Goal: Transaction & Acquisition: Purchase product/service

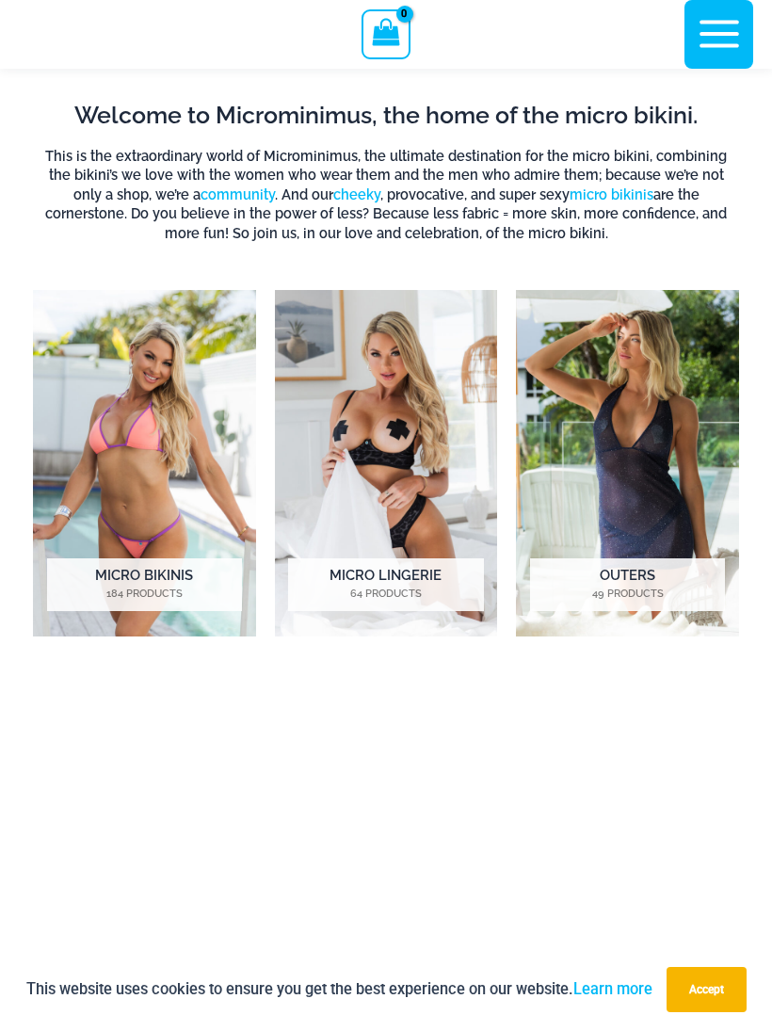
scroll to position [833, 0]
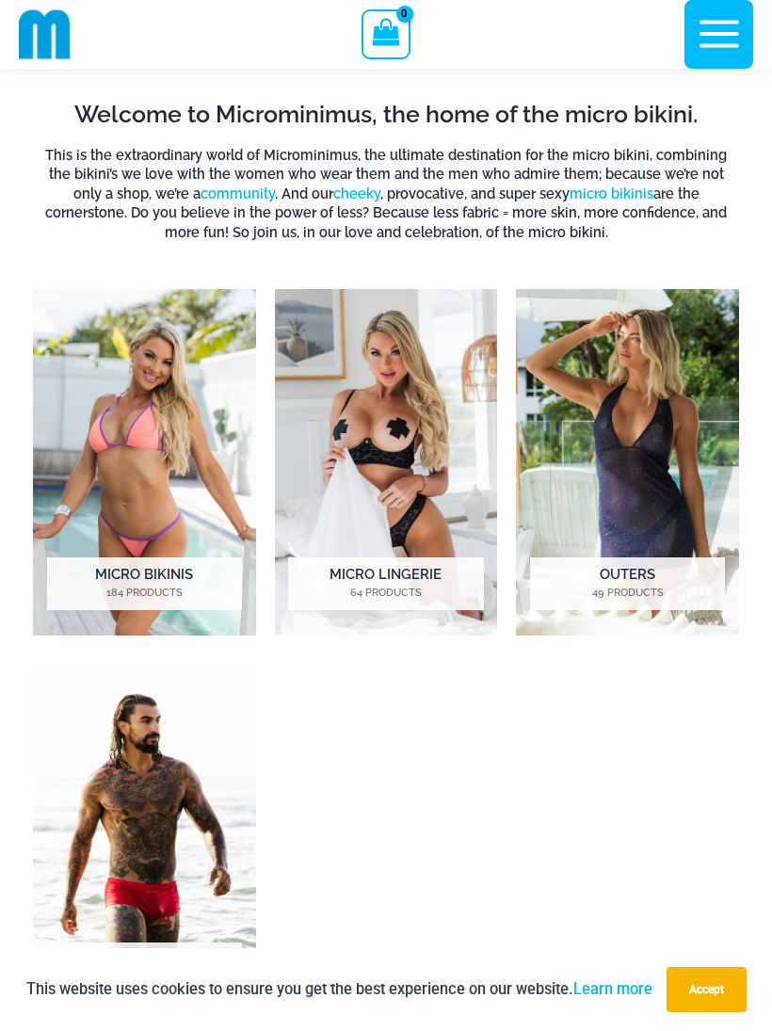
click at [167, 463] on img "Visit product category Micro Bikinis" at bounding box center [144, 462] width 223 height 346
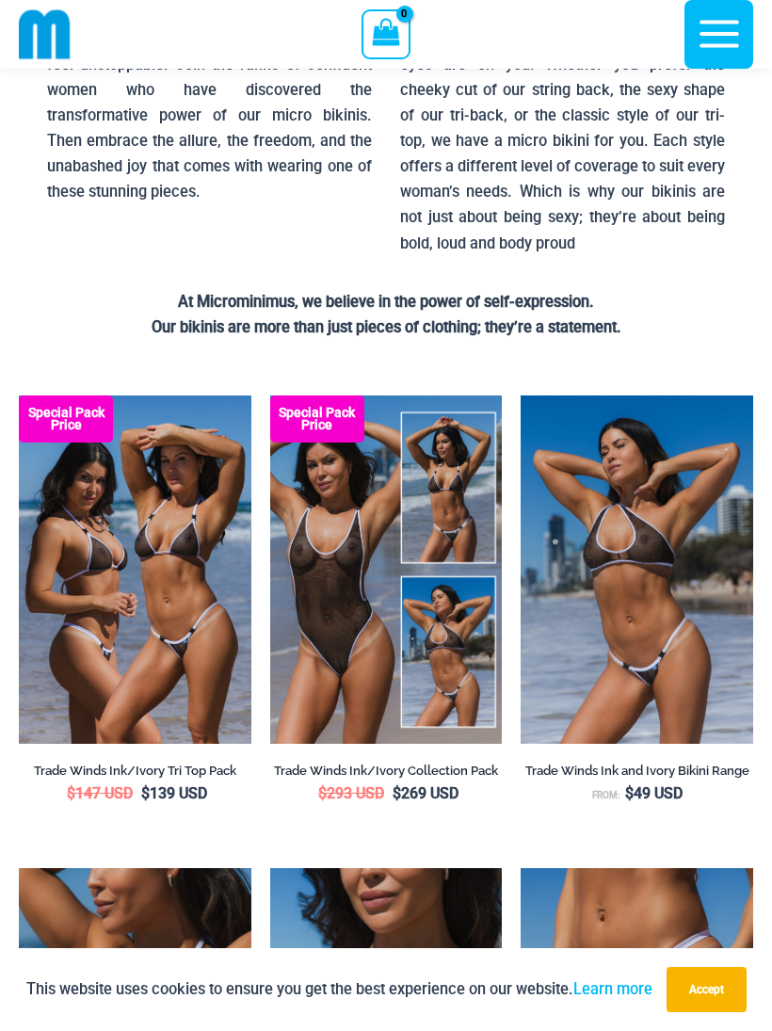
scroll to position [311, 0]
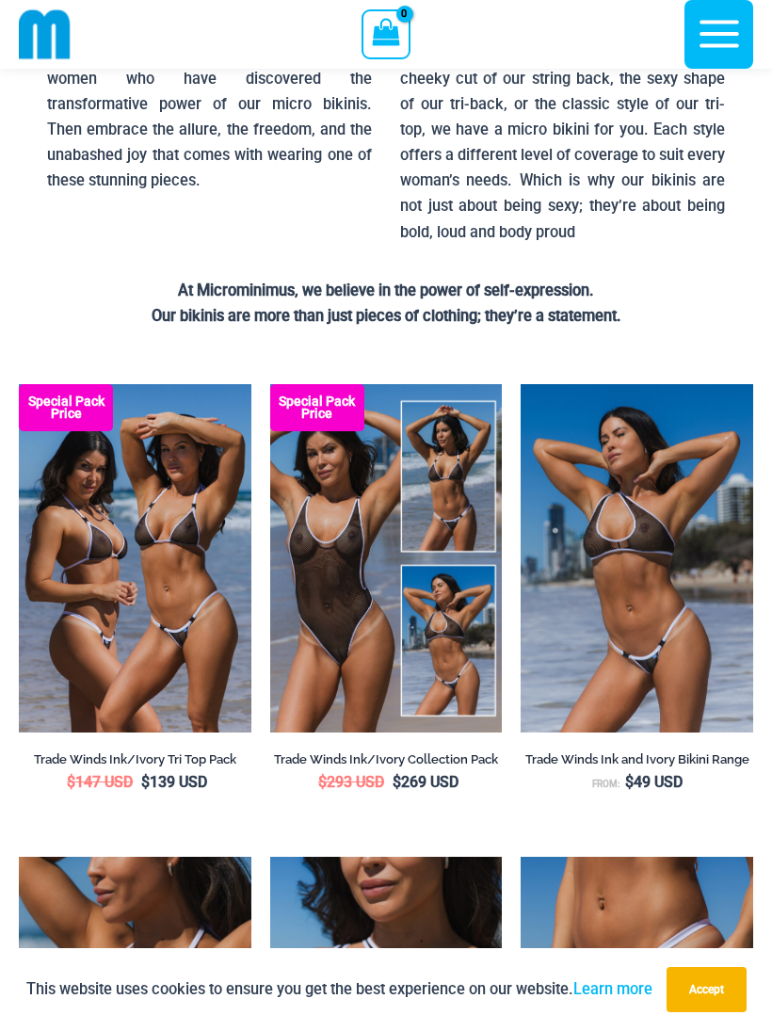
click at [19, 384] on img at bounding box center [19, 384] width 0 height 0
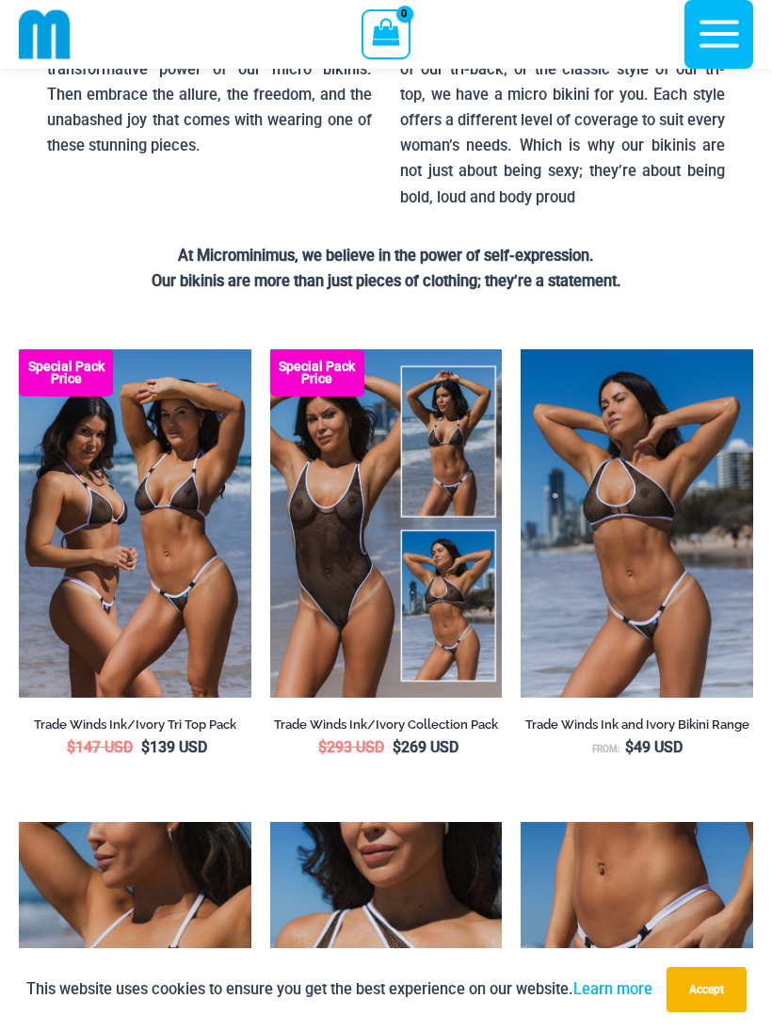
click at [19, 349] on img at bounding box center [19, 349] width 0 height 0
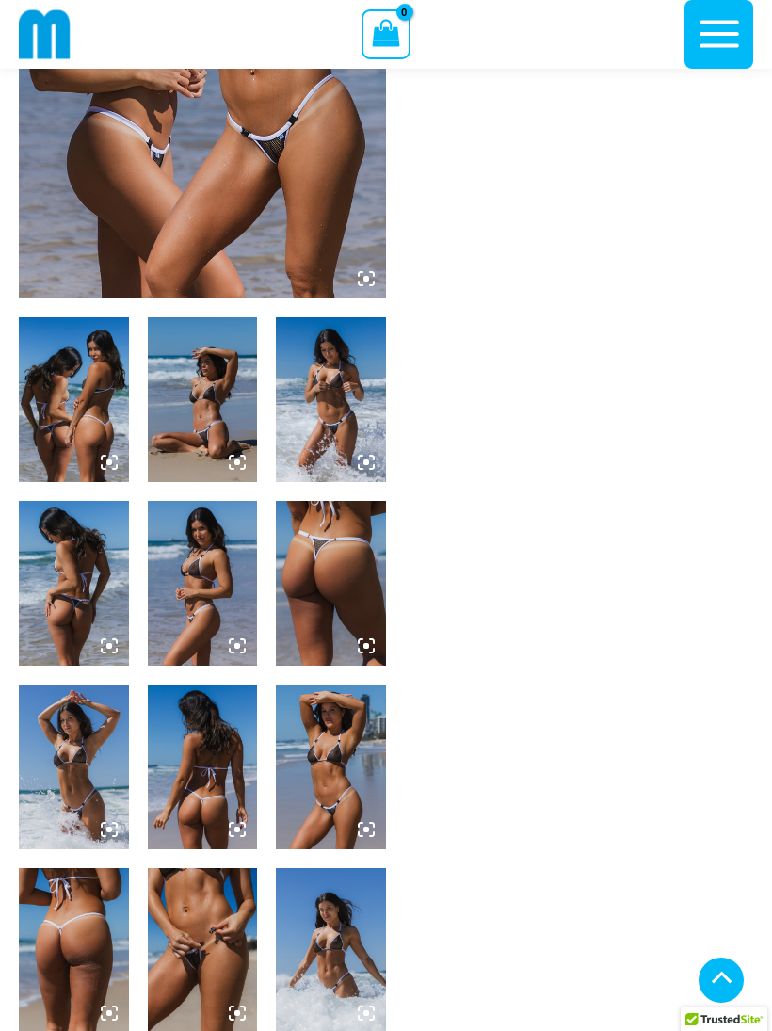
scroll to position [372, 0]
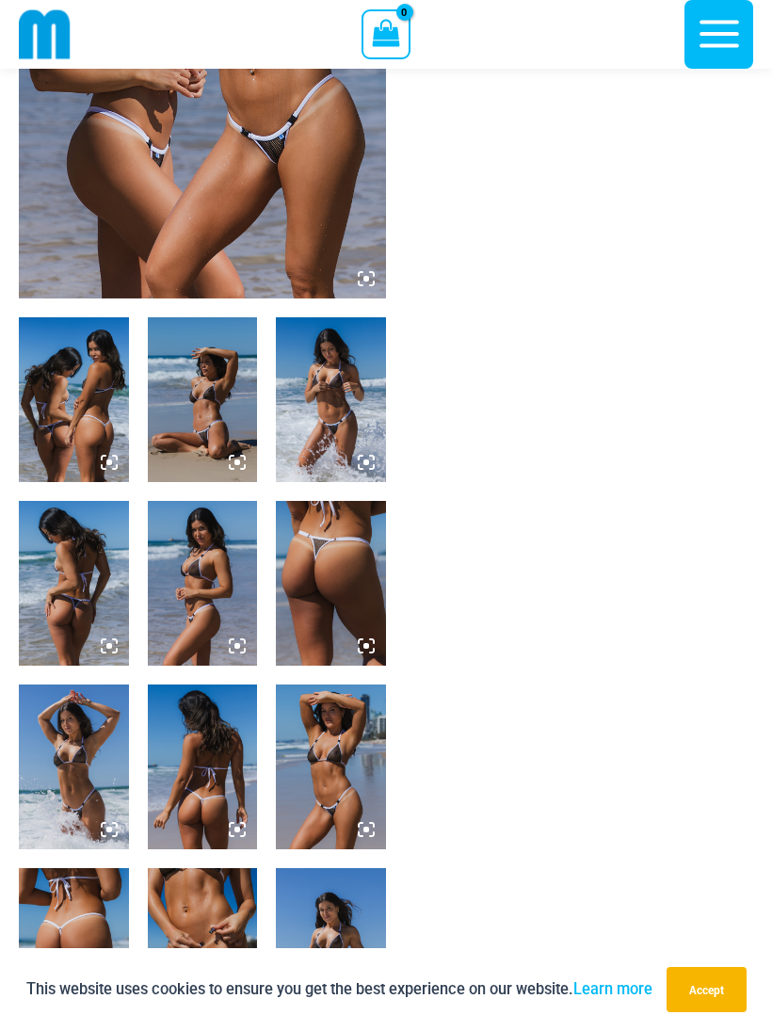
click at [347, 605] on img at bounding box center [331, 583] width 110 height 165
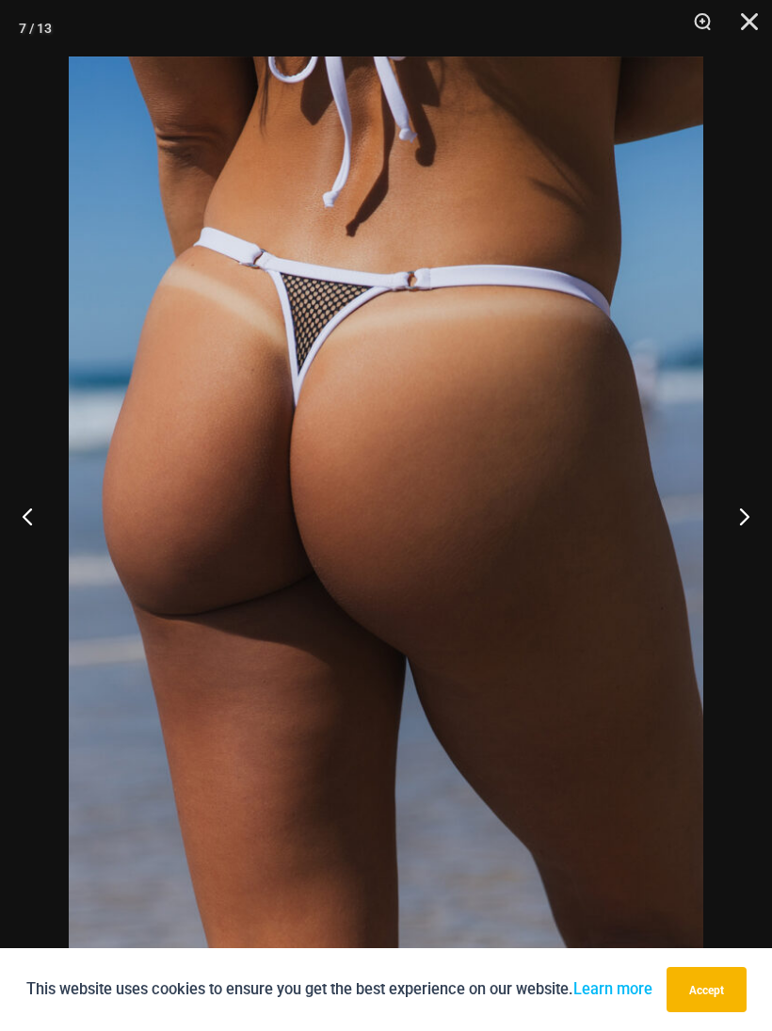
click at [735, 27] on button "Close" at bounding box center [742, 28] width 47 height 56
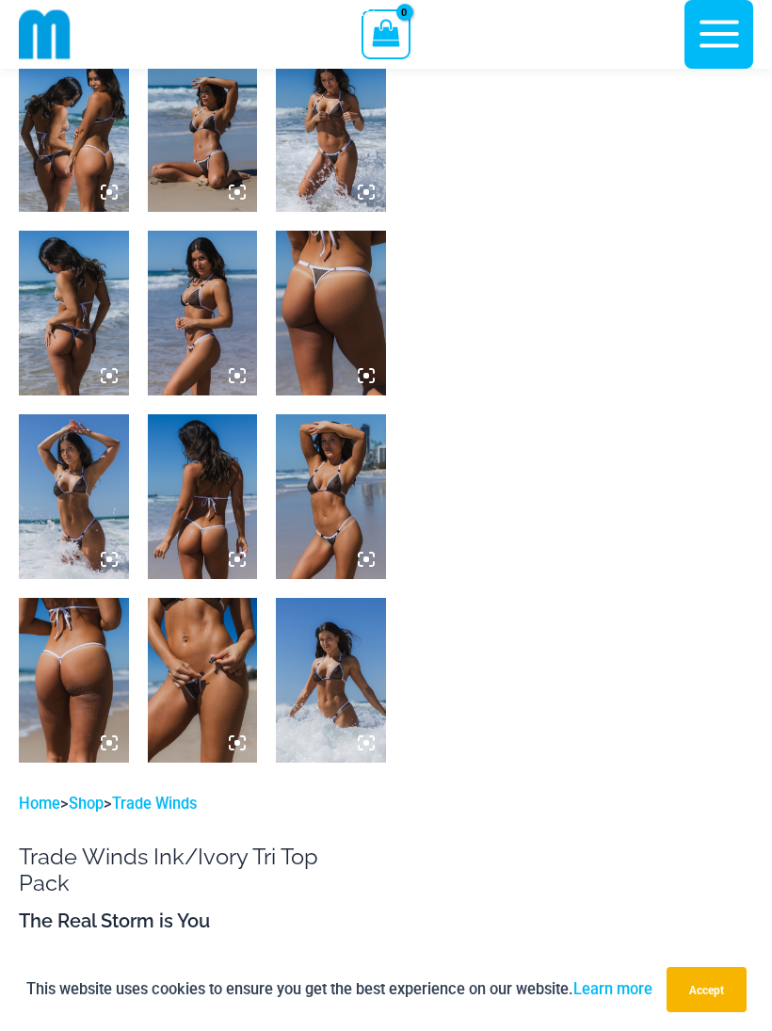
scroll to position [656, 0]
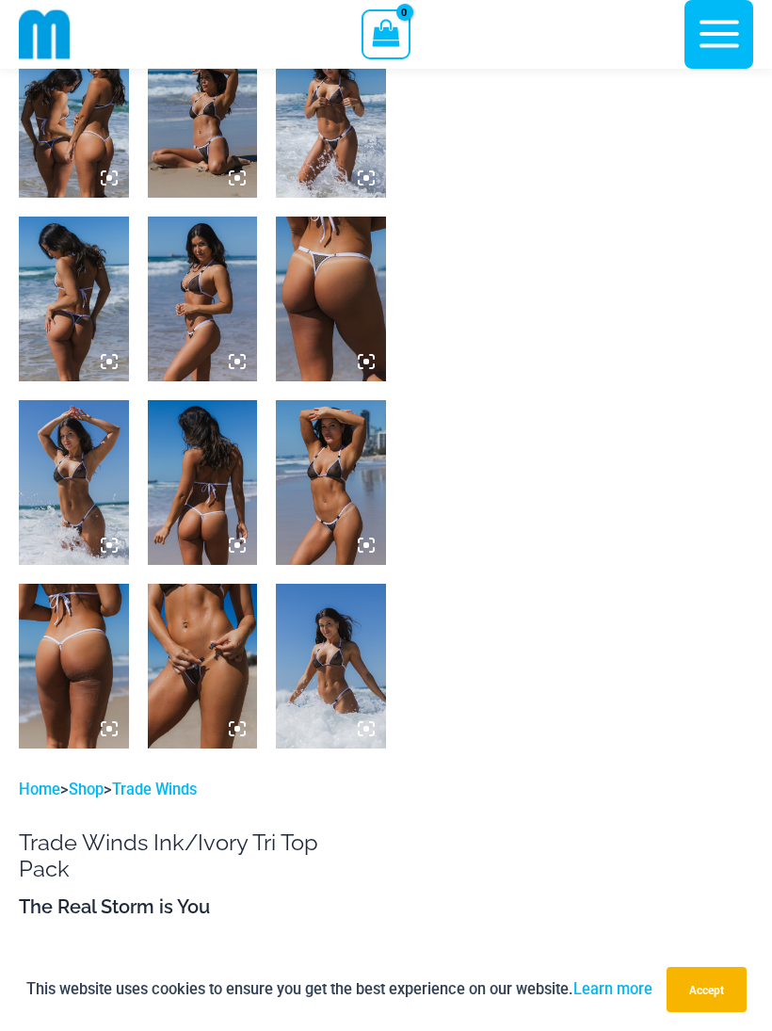
click at [80, 643] on img at bounding box center [74, 666] width 110 height 165
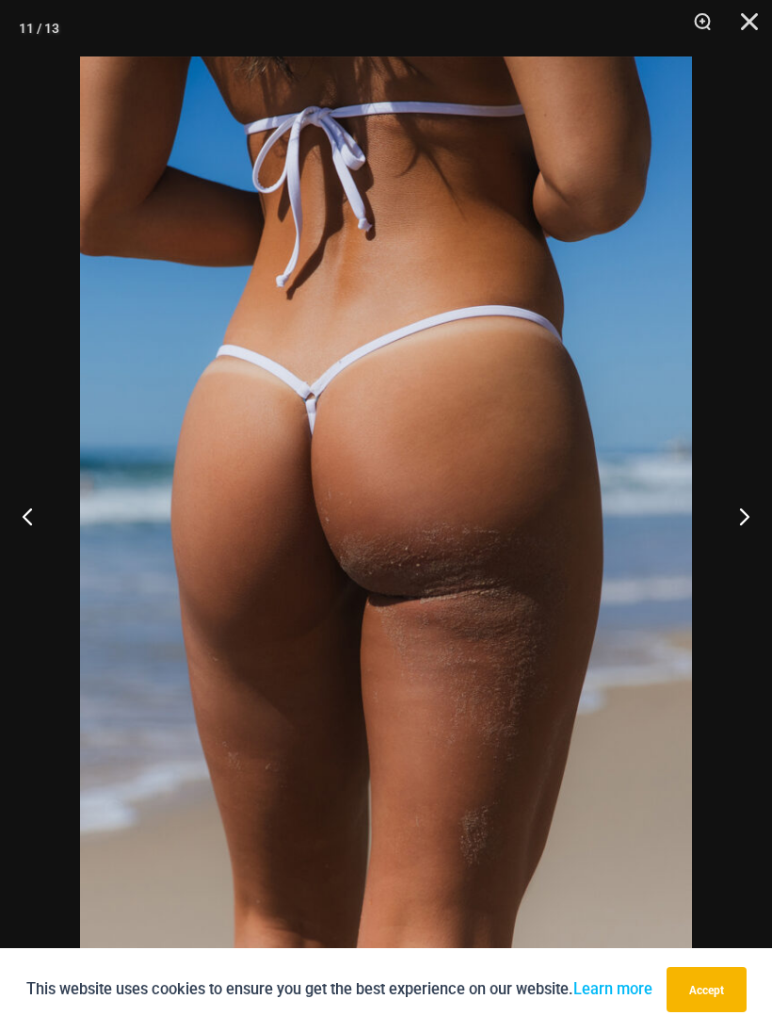
scroll to position [691, 0]
